Goal: Transaction & Acquisition: Purchase product/service

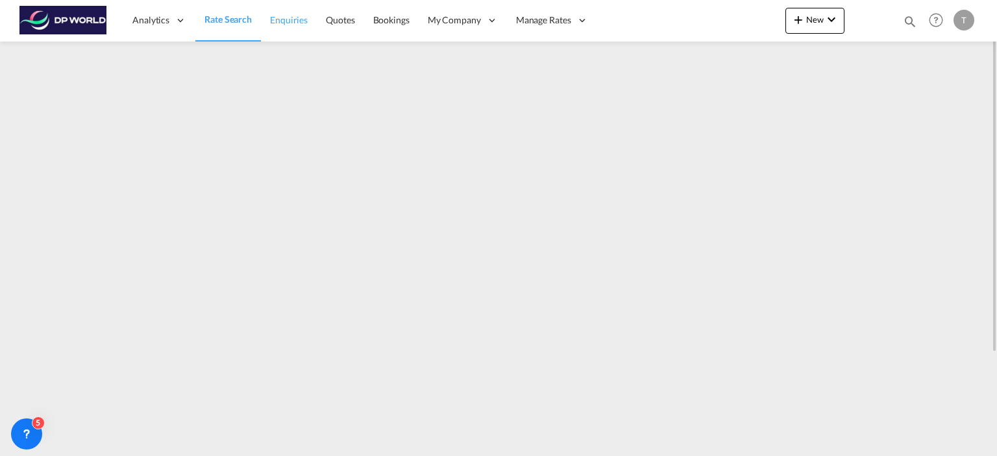
click at [284, 23] on span "Enquiries" at bounding box center [289, 19] width 38 height 11
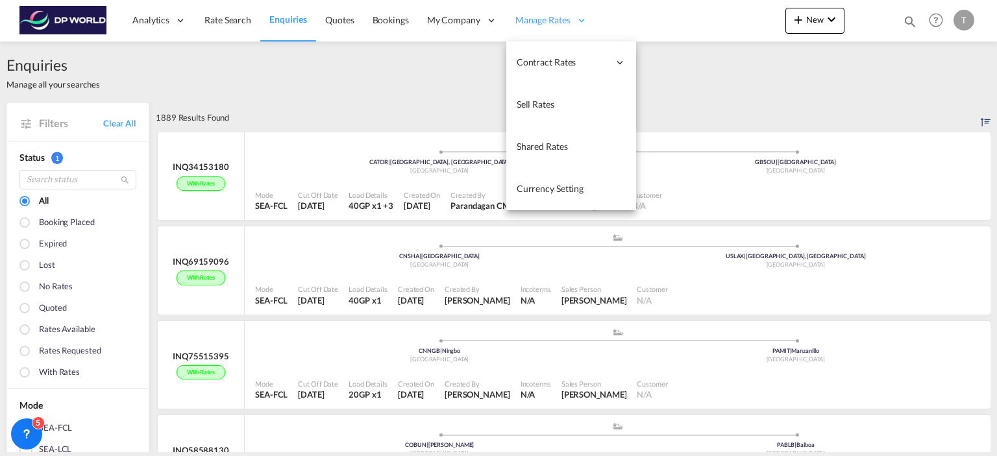
click at [553, 19] on span "Manage Rates" at bounding box center [542, 20] width 55 height 13
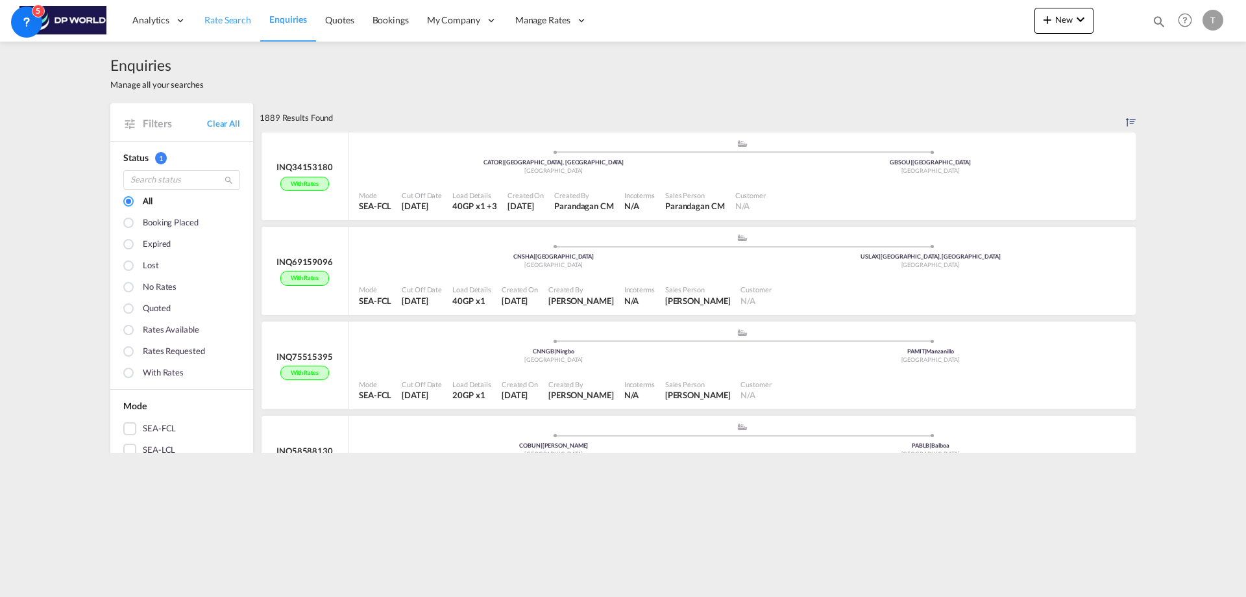
click at [221, 21] on span "Rate Search" at bounding box center [227, 19] width 47 height 11
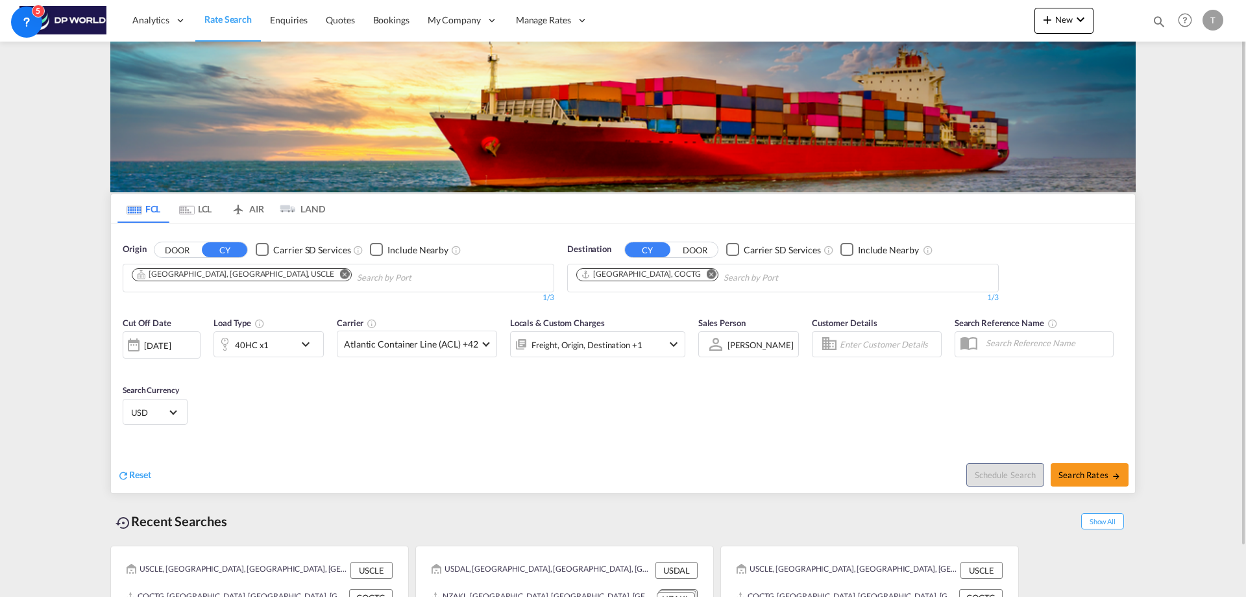
click at [218, 280] on md-chip "[GEOGRAPHIC_DATA], [GEOGRAPHIC_DATA], USCLE" at bounding box center [242, 274] width 220 height 13
click at [340, 273] on md-icon "Remove" at bounding box center [345, 274] width 10 height 10
click at [223, 276] on body "Analytics Reports Dashboard Rate Search Enquiries Quotes Bookings" at bounding box center [623, 298] width 1246 height 597
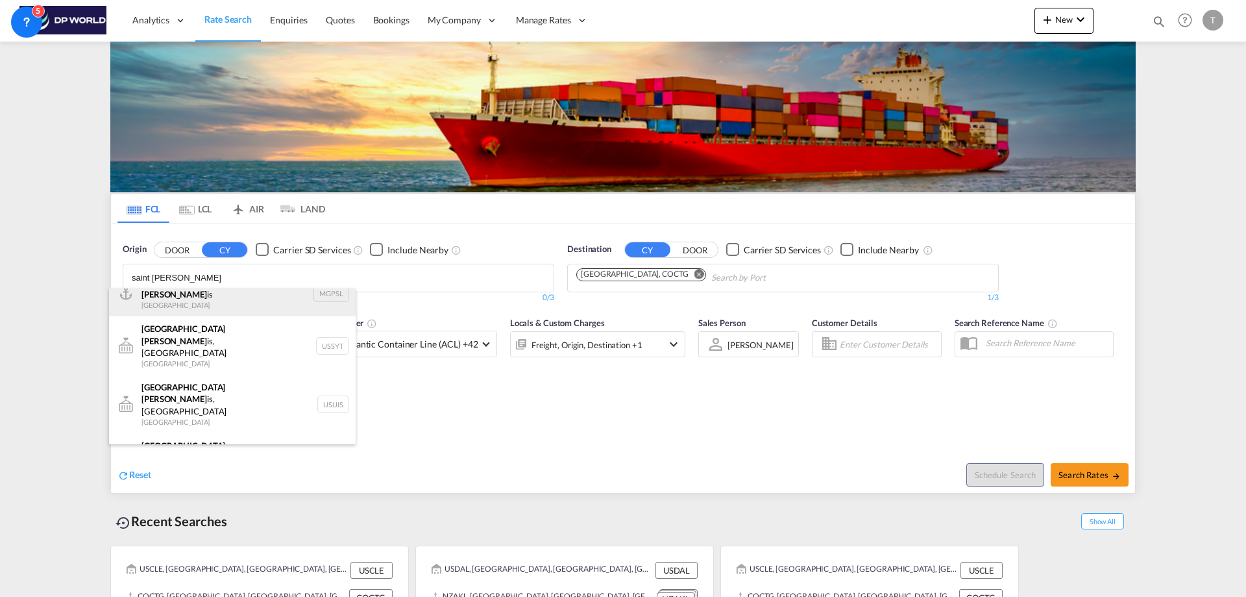
scroll to position [78, 0]
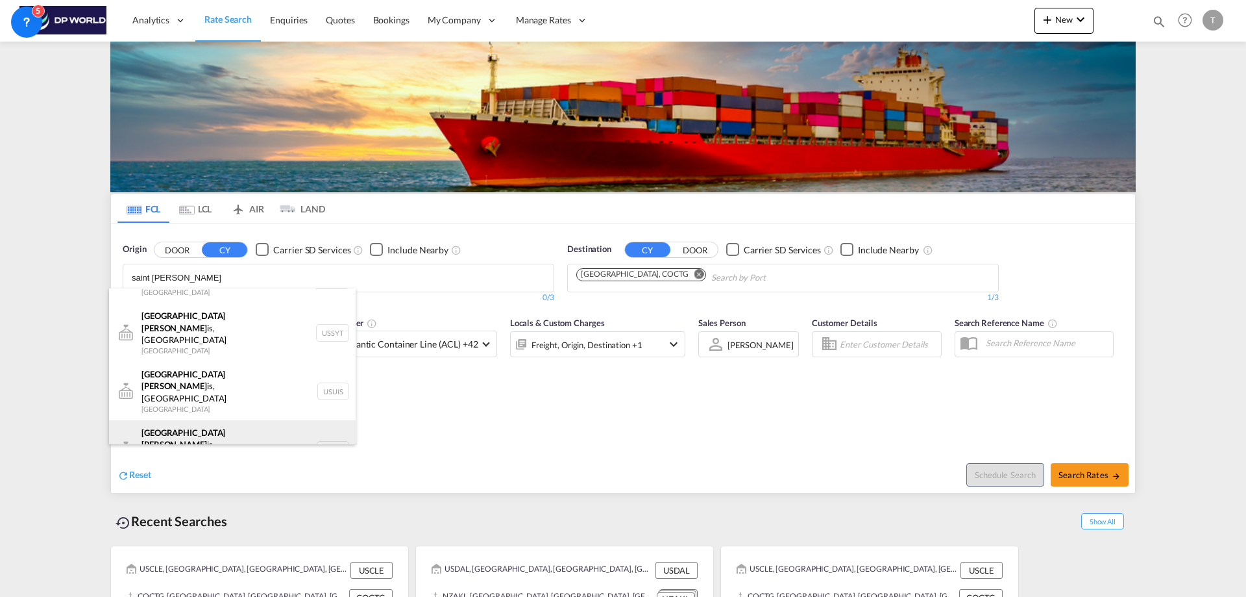
type input "saint [PERSON_NAME]"
click at [189, 420] on div "[GEOGRAPHIC_DATA][PERSON_NAME] is, MO [GEOGRAPHIC_DATA] USSTL" at bounding box center [232, 449] width 247 height 58
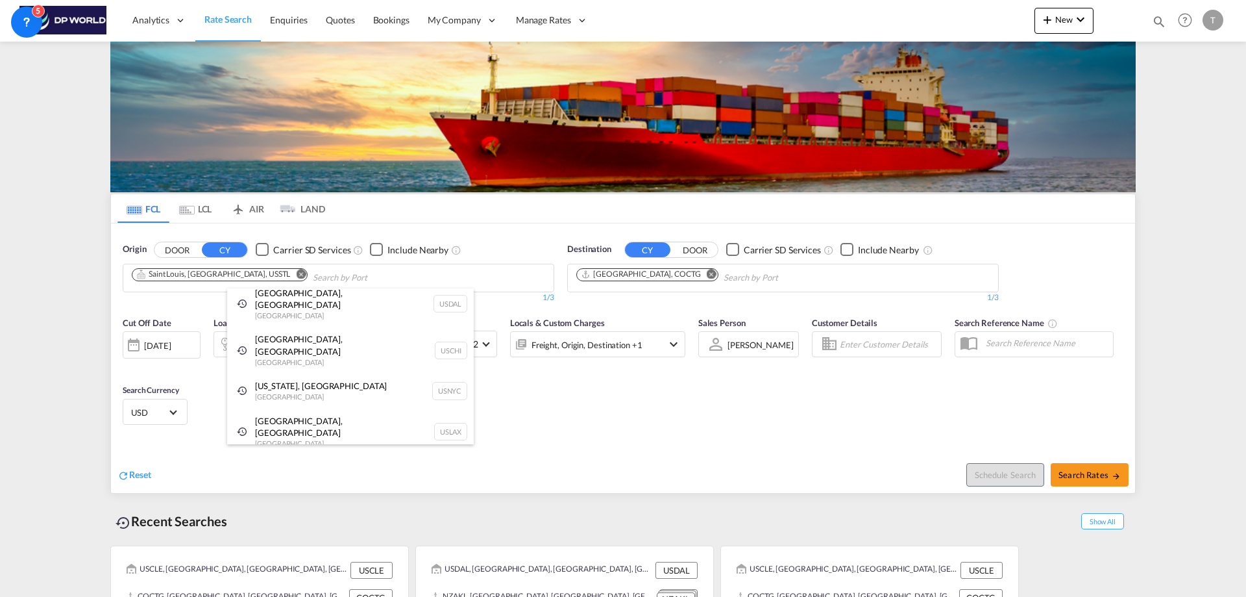
scroll to position [19, 0]
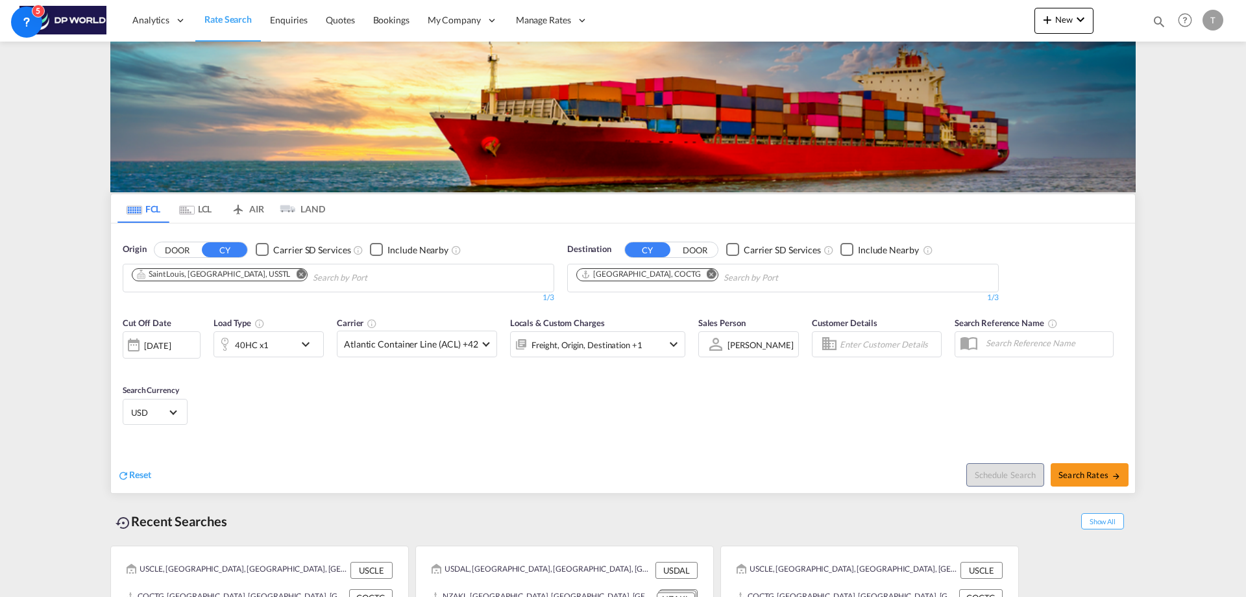
click at [707, 273] on md-icon "Remove" at bounding box center [712, 274] width 10 height 10
click at [632, 277] on body "Analytics Reports Dashboard Rate Search Enquiries Quotes Bookings" at bounding box center [623, 298] width 1246 height 597
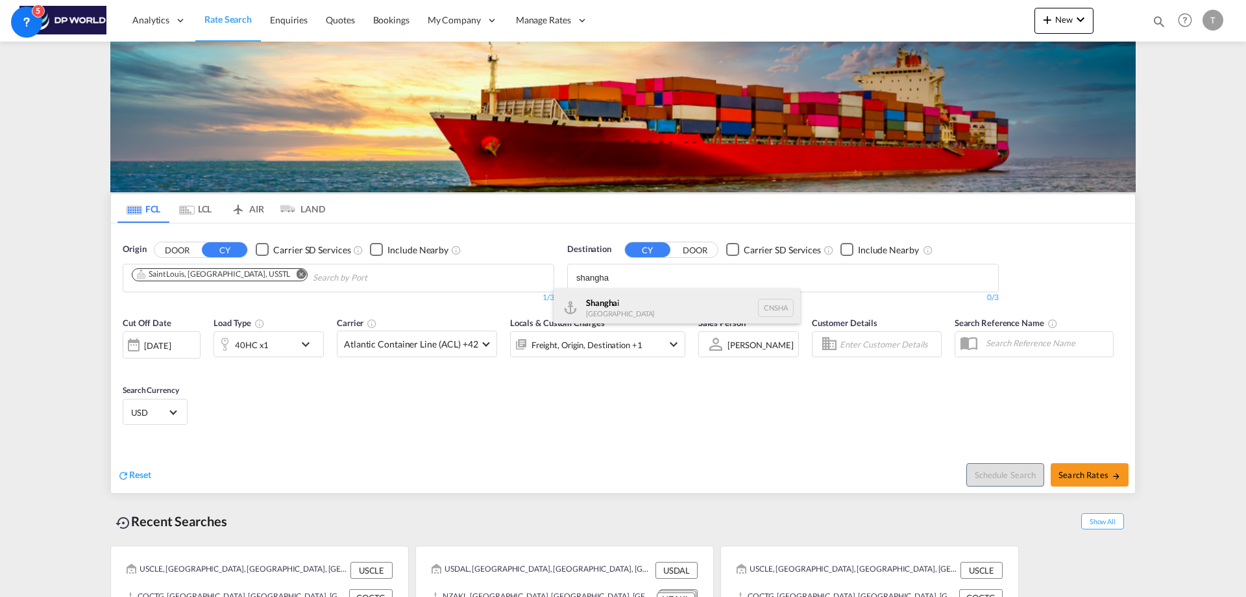
type input "shangha"
click at [610, 303] on div "Shangha i [GEOGRAPHIC_DATA] [GEOGRAPHIC_DATA]" at bounding box center [677, 307] width 247 height 39
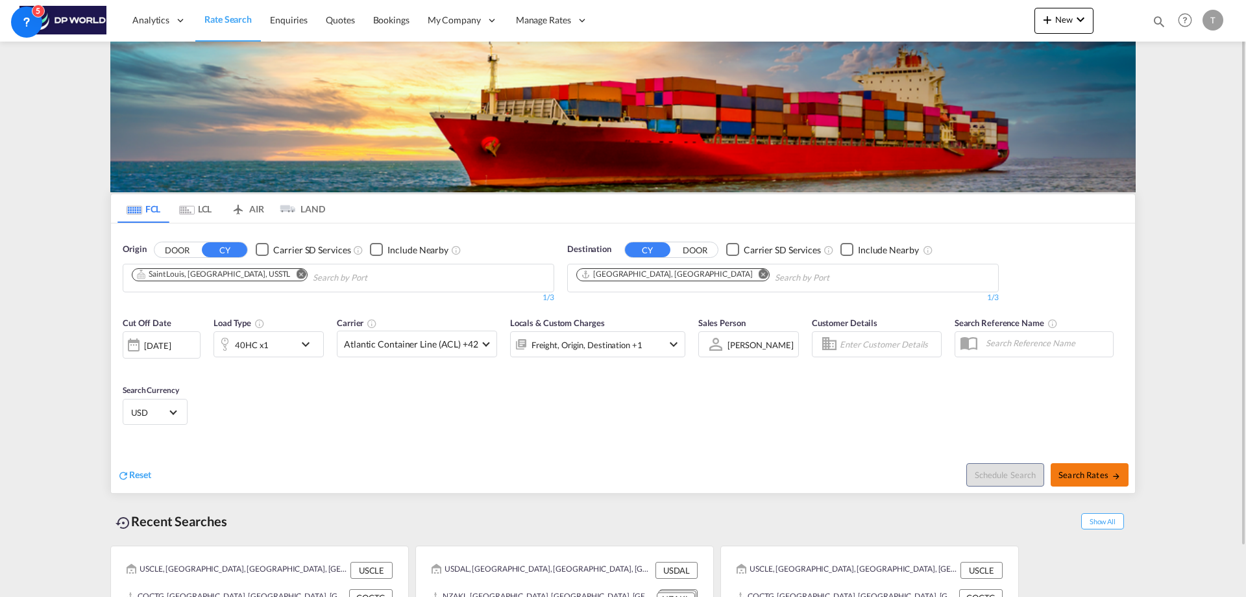
click at [996, 456] on span "Search Rates" at bounding box center [1090, 474] width 62 height 10
type input "USSTL to CNSHA / [DATE]"
